Goal: Task Accomplishment & Management: Manage account settings

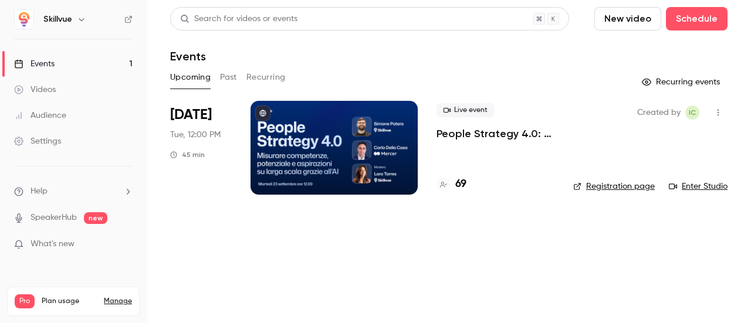
click at [359, 126] on div at bounding box center [333, 148] width 167 height 94
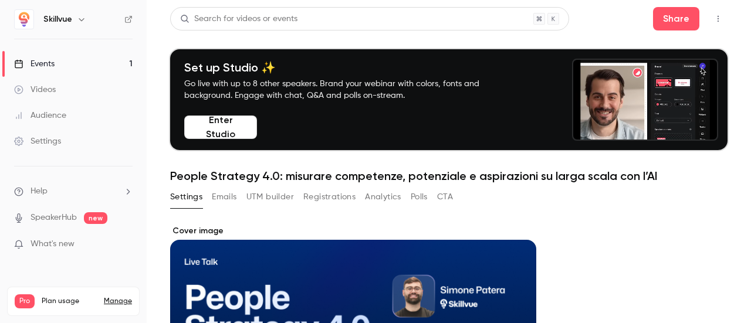
click at [232, 126] on button "Enter Studio" at bounding box center [220, 127] width 73 height 23
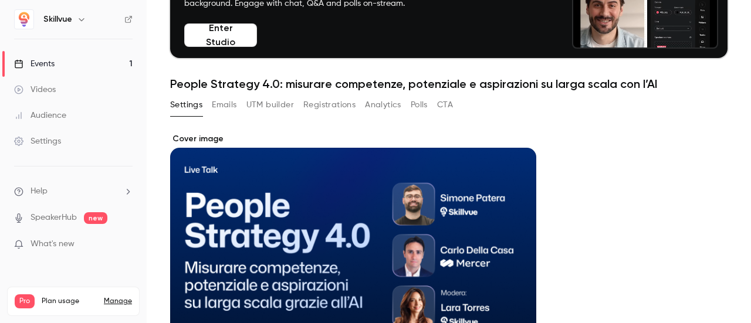
scroll to position [93, 0]
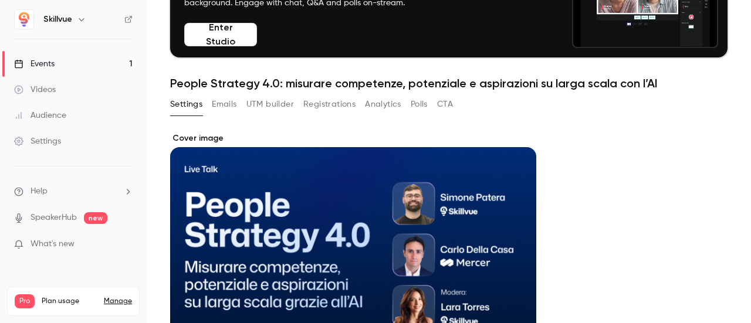
click at [327, 106] on button "Registrations" at bounding box center [329, 104] width 52 height 19
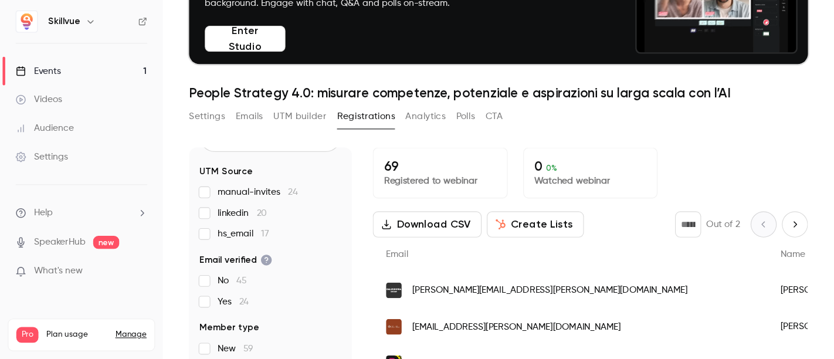
scroll to position [59, 0]
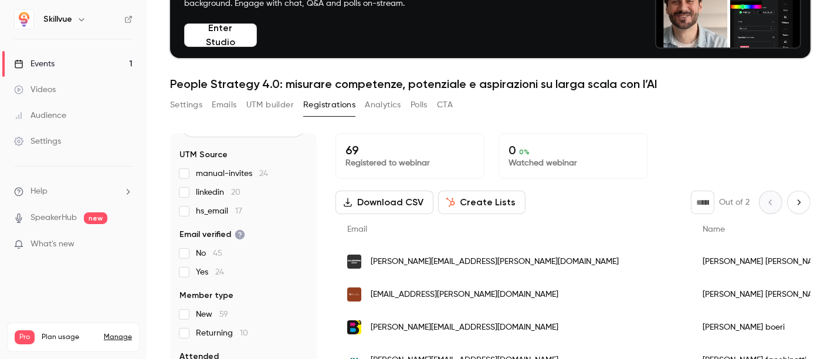
drag, startPoint x: 749, startPoint y: 1, endPoint x: 466, endPoint y: 101, distance: 299.5
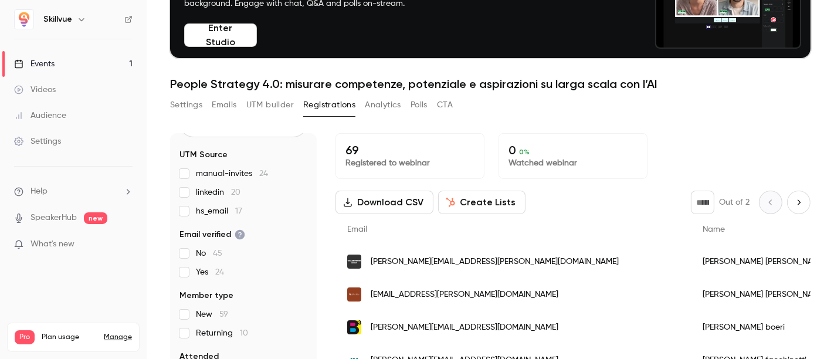
click at [466, 101] on div "Settings Emails UTM builder Registrations Analytics Polls CTA" at bounding box center [490, 107] width 641 height 23
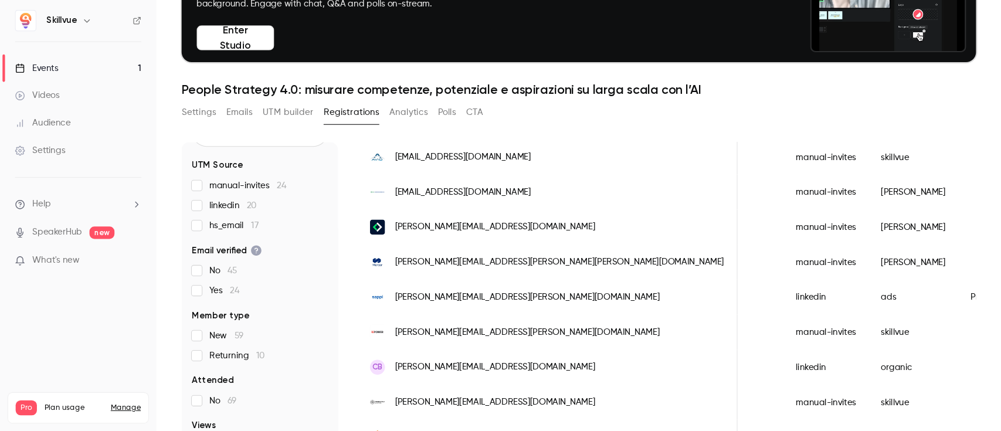
scroll to position [0, 1490]
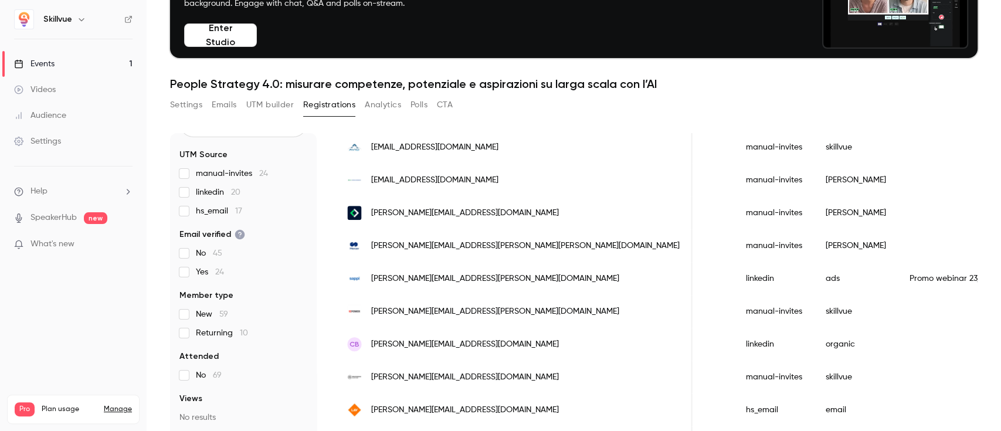
drag, startPoint x: 814, startPoint y: 16, endPoint x: 664, endPoint y: 86, distance: 165.6
click at [664, 86] on h1 "People Strategy 4.0: misurare competenze, potenziale e aspirazioni su larga sca…" at bounding box center [574, 84] width 808 height 14
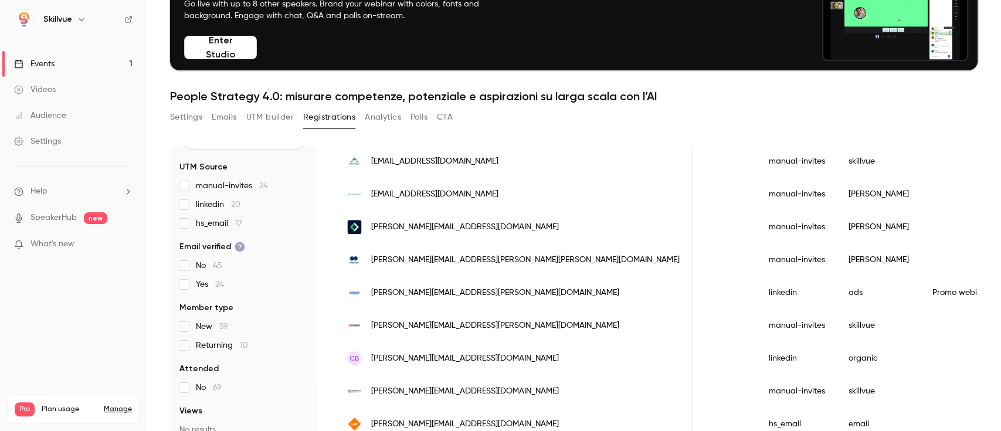
scroll to position [547, 0]
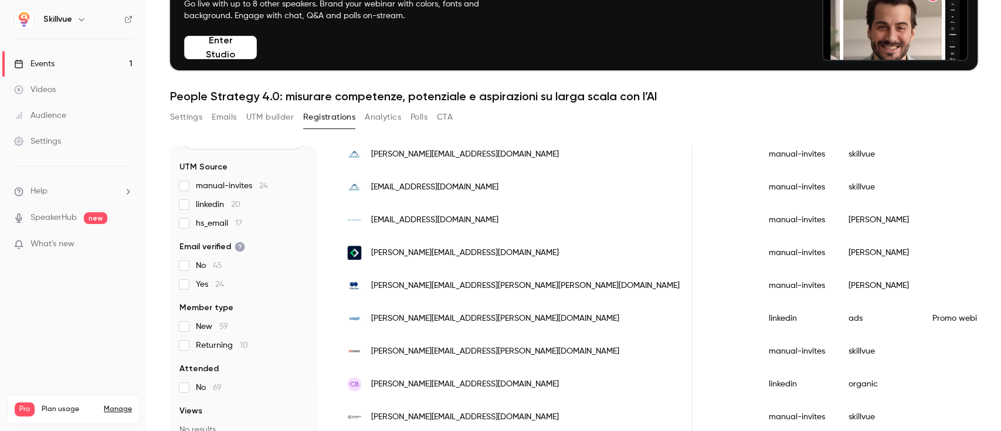
click at [232, 115] on button "Emails" at bounding box center [224, 117] width 25 height 19
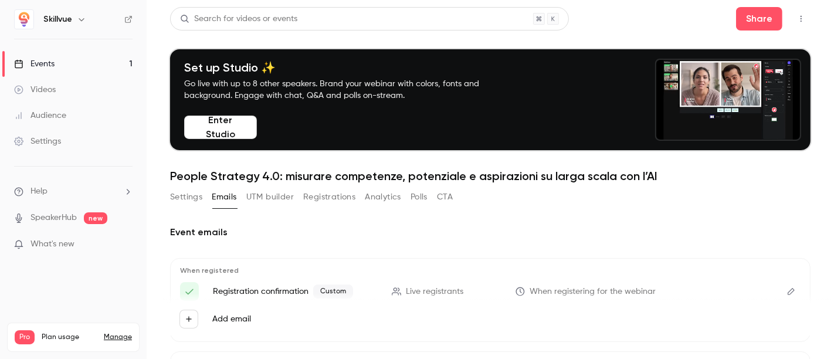
drag, startPoint x: 1001, startPoint y: 2, endPoint x: 508, endPoint y: 224, distance: 540.1
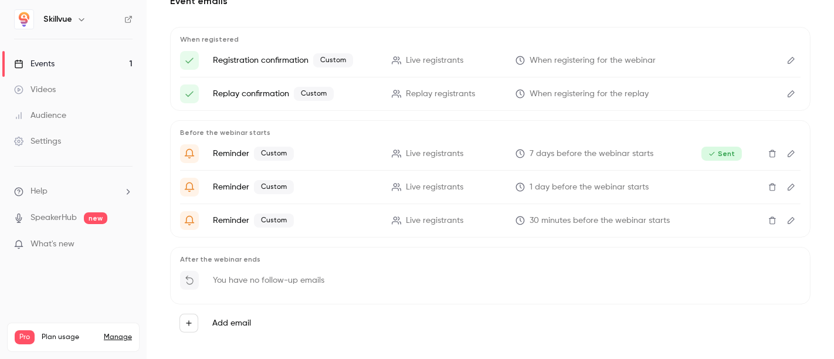
scroll to position [233, 0]
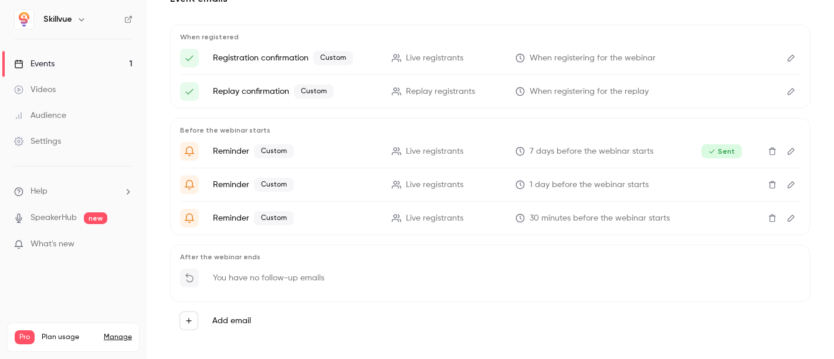
click at [750, 218] on icon "Edit" at bounding box center [791, 218] width 7 height 7
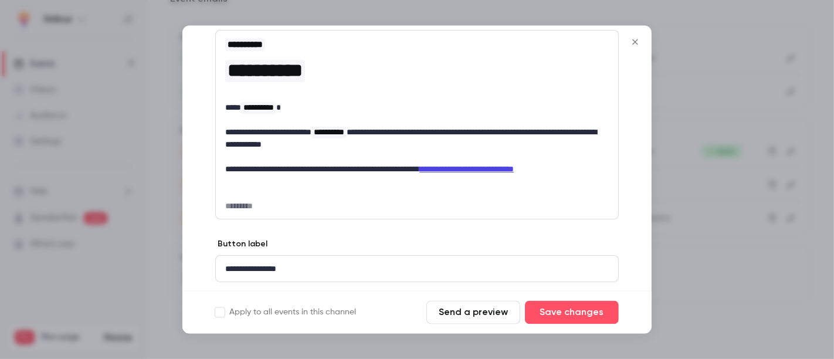
scroll to position [241, 0]
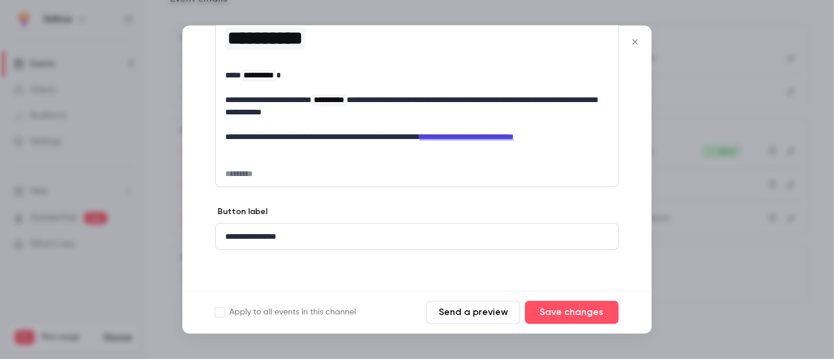
click at [632, 43] on icon "Close" at bounding box center [635, 42] width 14 height 9
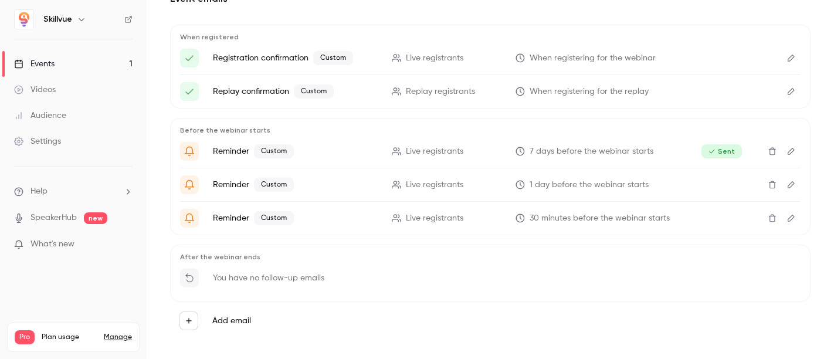
click at [750, 184] on icon "Edit" at bounding box center [791, 184] width 7 height 7
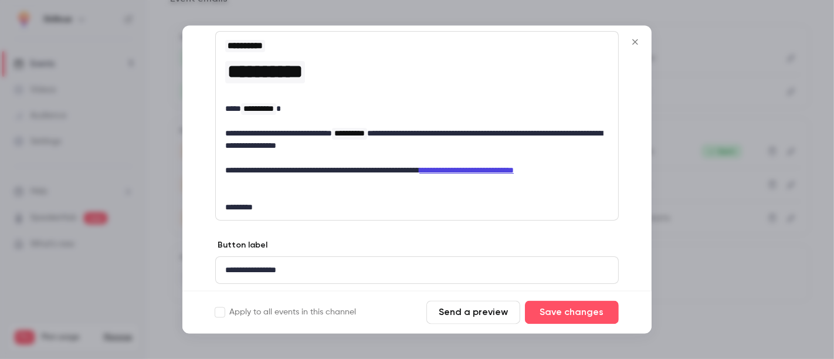
scroll to position [241, 0]
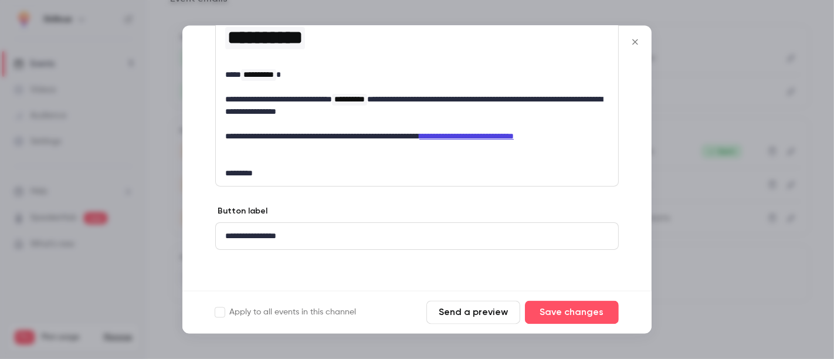
click at [635, 45] on icon "Close" at bounding box center [635, 42] width 14 height 9
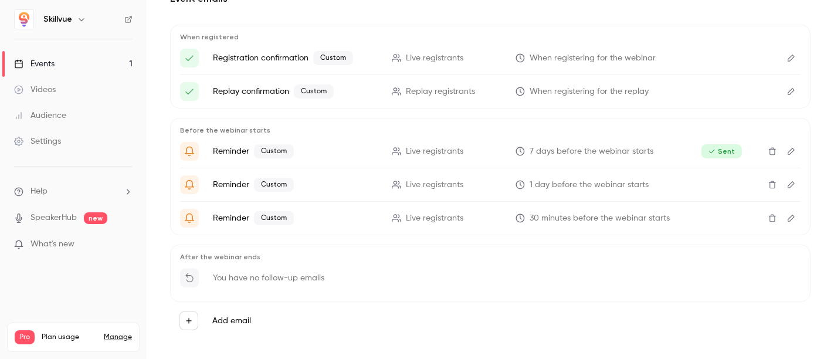
scroll to position [242, 0]
